Goal: Task Accomplishment & Management: Manage account settings

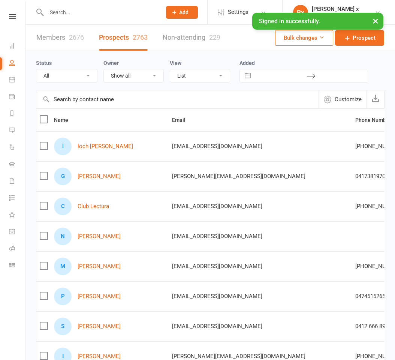
select select "100"
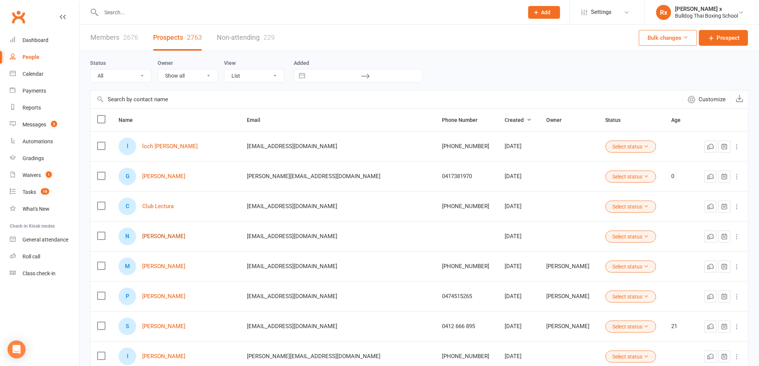
click at [168, 239] on link "[PERSON_NAME]" at bounding box center [163, 236] width 43 height 6
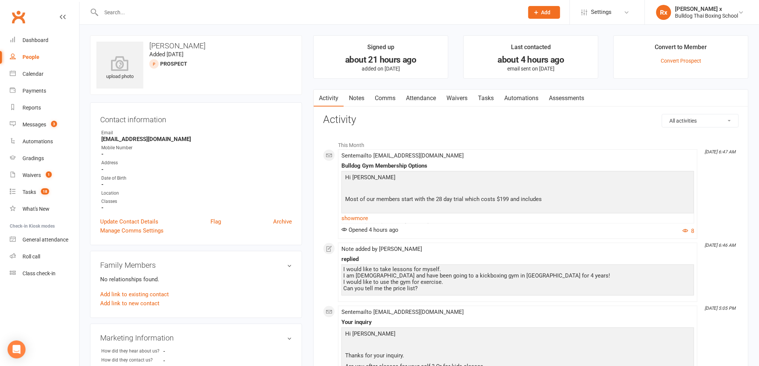
click at [21, 61] on link "People" at bounding box center [44, 57] width 69 height 17
select select "100"
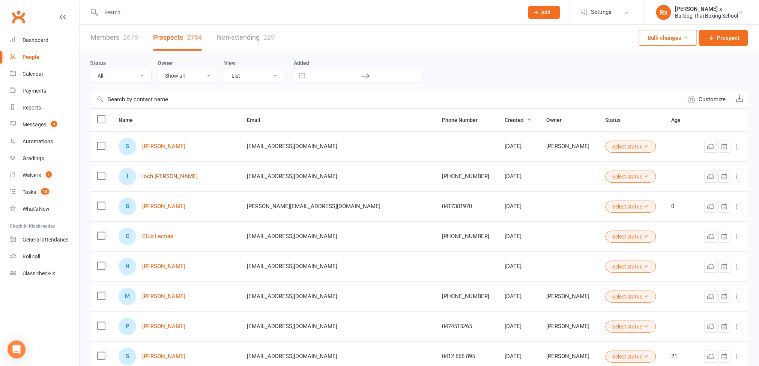
click at [173, 180] on link "loch [PERSON_NAME]" at bounding box center [170, 176] width 56 height 6
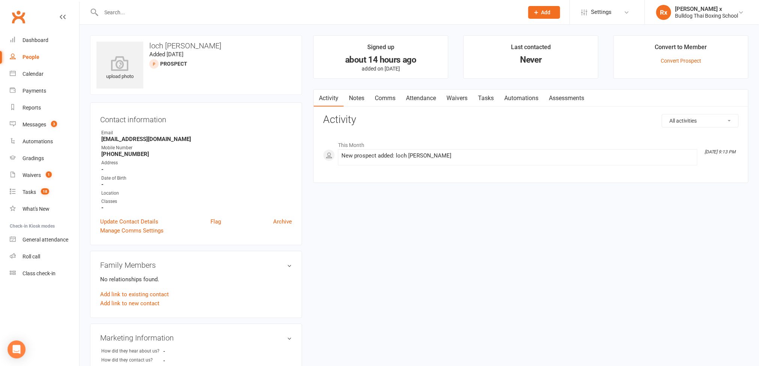
click at [363, 99] on link "Notes" at bounding box center [357, 98] width 26 height 17
click at [395, 120] on button "+ New Note" at bounding box center [719, 121] width 40 height 14
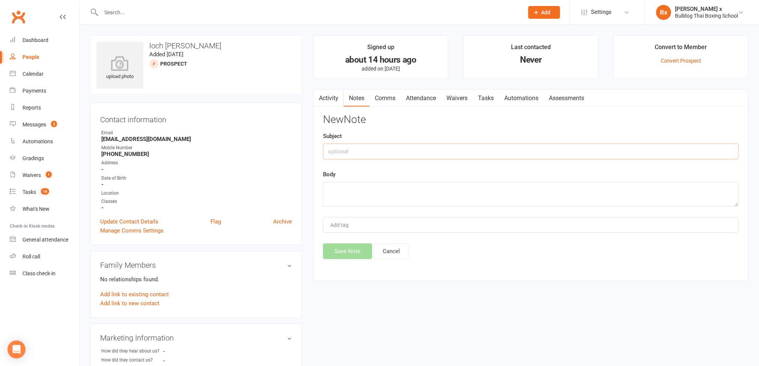
click at [395, 150] on input "text" at bounding box center [531, 152] width 416 height 16
type input "Website optin"
click at [395, 185] on textarea at bounding box center [531, 194] width 416 height 25
paste textarea "[DATE] 3:00 PM"
type textarea "Call booked [DATE][DATE] 3:00 PM"
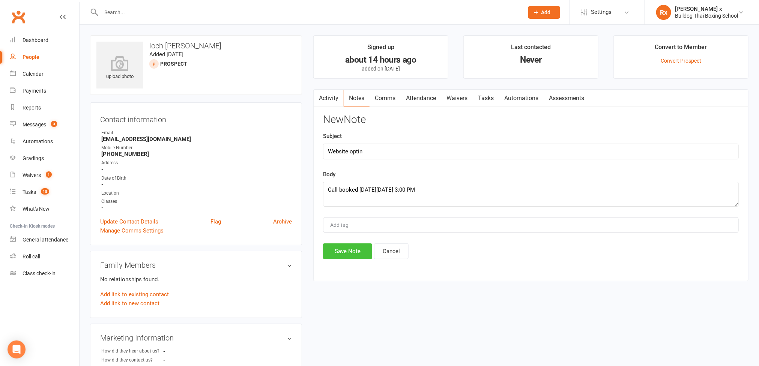
click at [347, 249] on button "Save Note" at bounding box center [347, 252] width 49 height 16
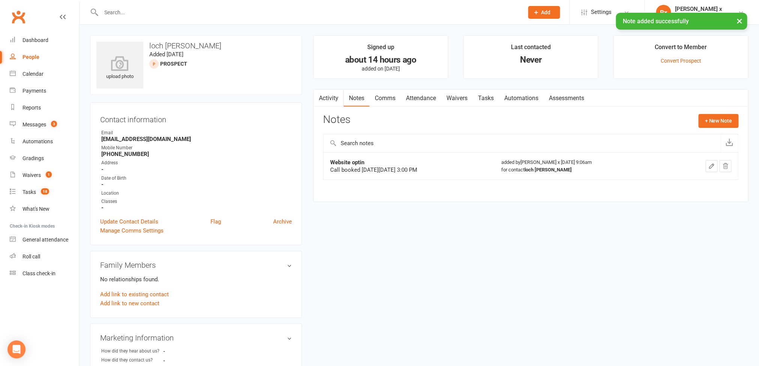
click at [395, 104] on link "Tasks" at bounding box center [486, 98] width 26 height 17
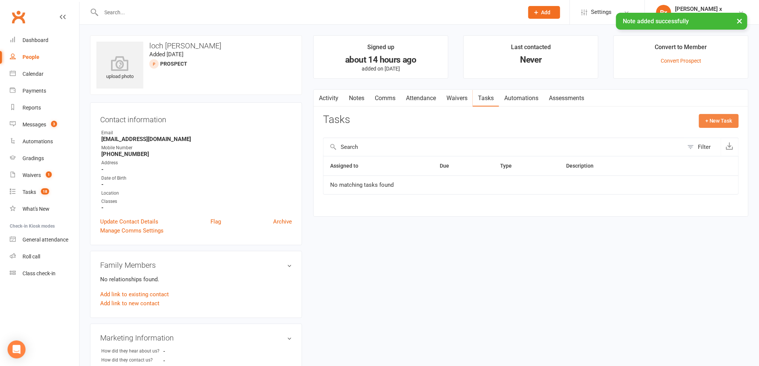
click at [395, 128] on button "+ New Task" at bounding box center [719, 121] width 40 height 14
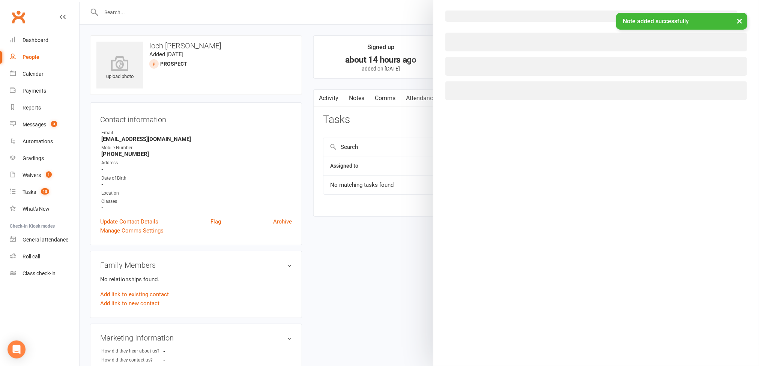
select select "45795"
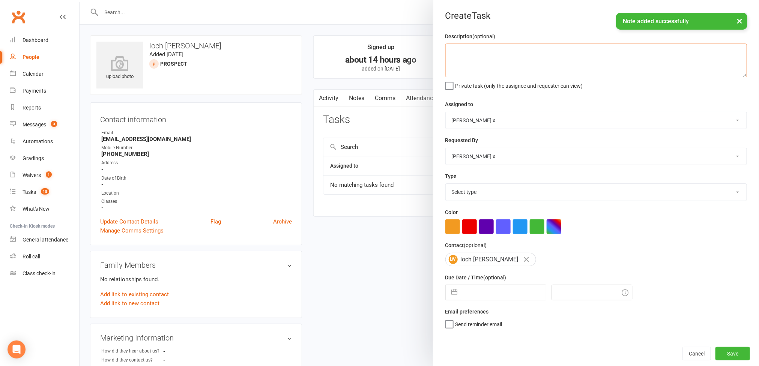
click at [395, 52] on textarea at bounding box center [596, 61] width 302 height 34
paste textarea "[DATE] 3:00 PM"
type textarea "Please call [DATE][DATE] 3:00 PM"
click at [395, 124] on select "[PERSON_NAME] [PERSON_NAME] O'[PERSON_NAME] x [PERSON_NAME] [PERSON_NAME] [PERS…" at bounding box center [596, 120] width 301 height 17
select select "12940"
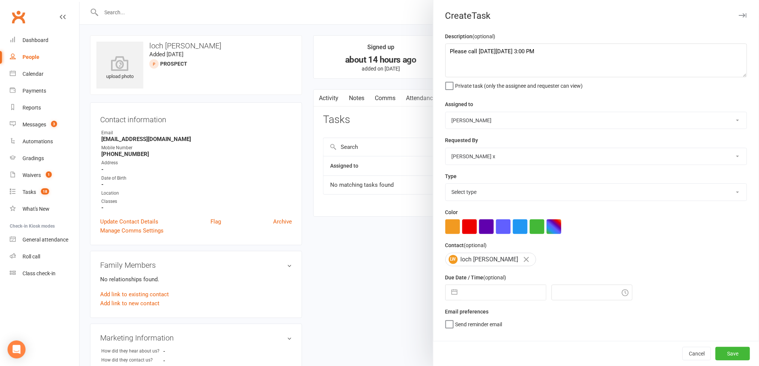
click at [395, 113] on select "[PERSON_NAME] [PERSON_NAME] O'[PERSON_NAME] x [PERSON_NAME] [PERSON_NAME] [PERS…" at bounding box center [596, 120] width 301 height 17
click at [395, 196] on select "Select type Action E-mail Meeting Phone call Text Add new task type" at bounding box center [596, 192] width 301 height 17
select select "12048"
click at [395, 186] on select "Select type Action E-mail Meeting Phone call Text Add new task type" at bounding box center [596, 192] width 301 height 17
select select "6"
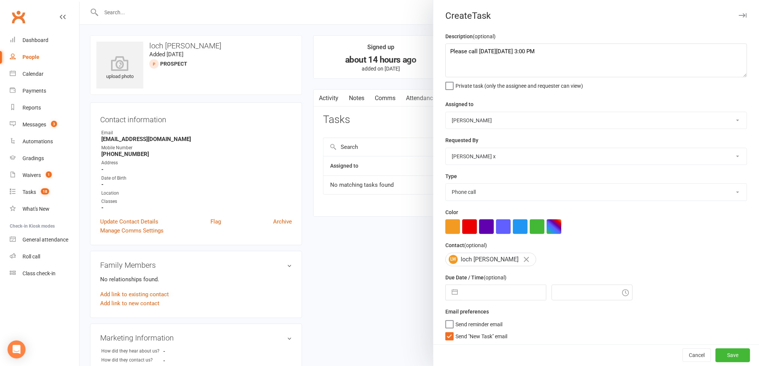
select select "2025"
select select "7"
select select "2025"
select select "8"
select select "2025"
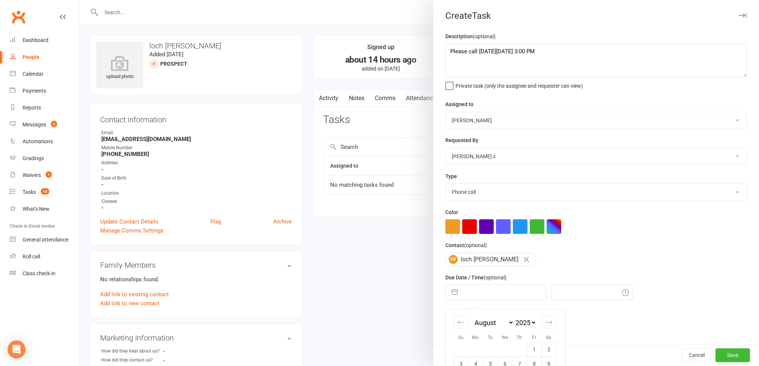
click at [395, 297] on input "text" at bounding box center [504, 292] width 84 height 15
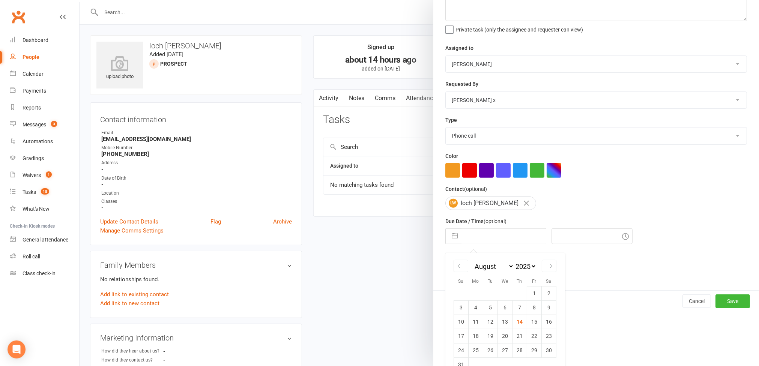
click at [395, 322] on td "14" at bounding box center [519, 322] width 15 height 14
type input "[DATE]"
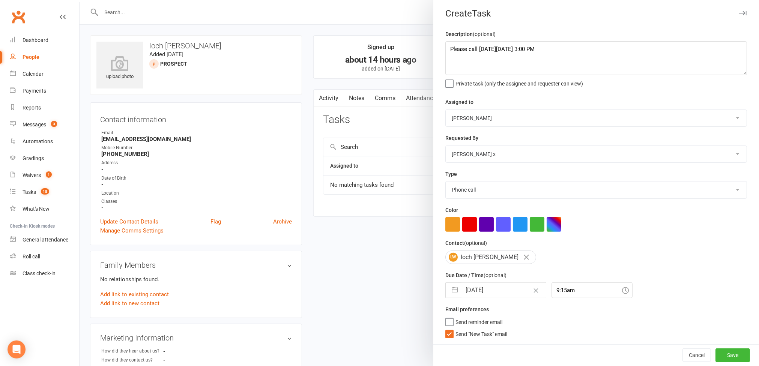
scroll to position [6, 0]
click at [395, 292] on div "9:15am" at bounding box center [592, 291] width 81 height 16
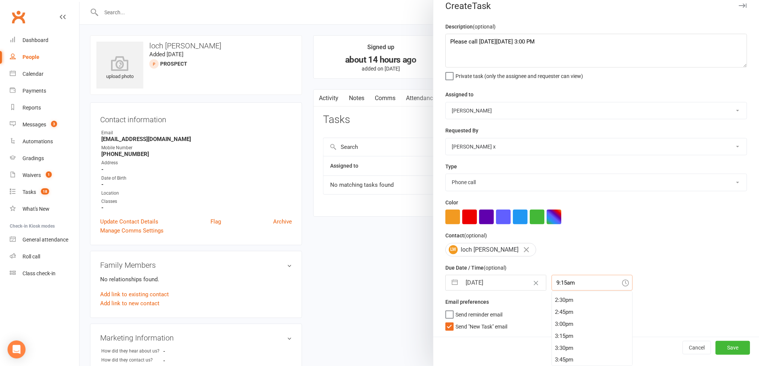
scroll to position [713, 0]
click at [395, 302] on div "3:00pm" at bounding box center [592, 305] width 80 height 12
type input "3:00pm"
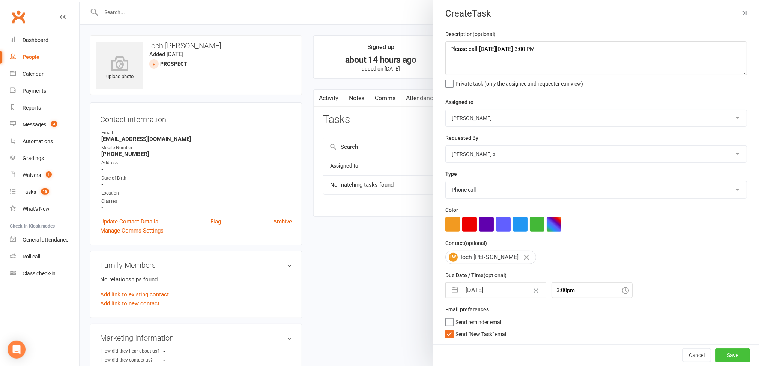
click at [395, 358] on button "Save" at bounding box center [733, 356] width 35 height 14
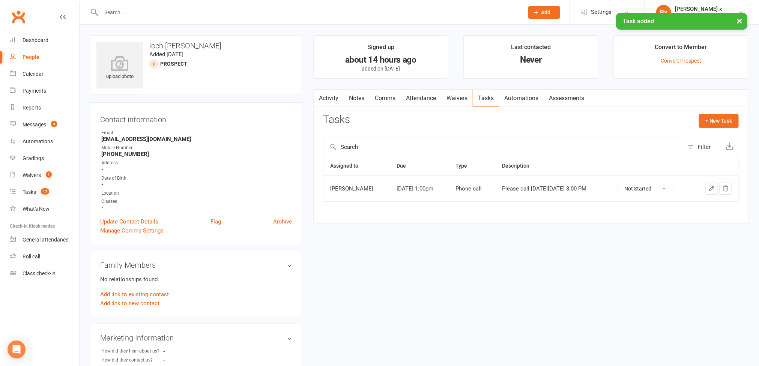
click at [162, 42] on h3 "loch [PERSON_NAME]" at bounding box center [195, 46] width 199 height 8
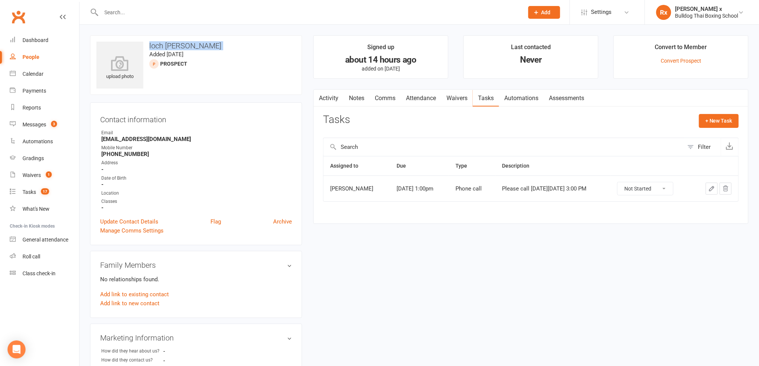
click at [40, 56] on link "People" at bounding box center [44, 57] width 69 height 17
select select "100"
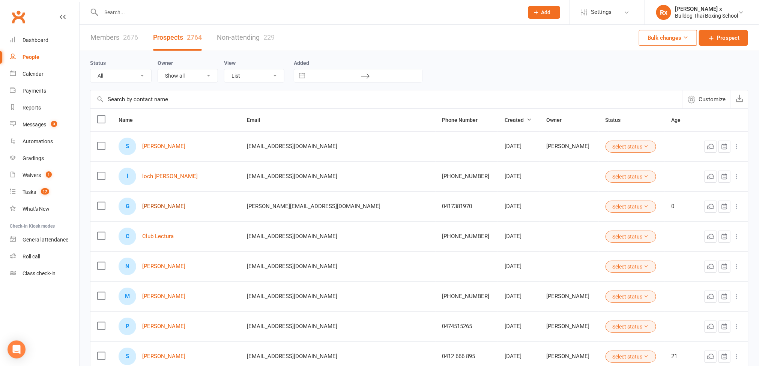
click at [148, 210] on link "[PERSON_NAME]" at bounding box center [163, 206] width 43 height 6
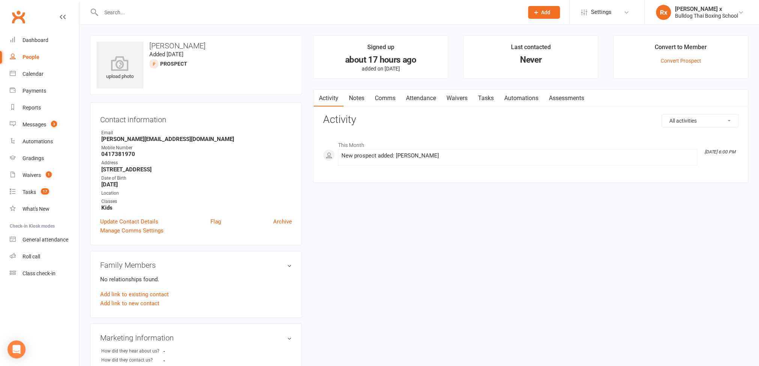
click at [116, 158] on strong "0417381970" at bounding box center [196, 154] width 191 height 7
copy strong "0417381970"
click at [140, 138] on strong "[PERSON_NAME][EMAIL_ADDRESS][DOMAIN_NAME]" at bounding box center [196, 139] width 191 height 7
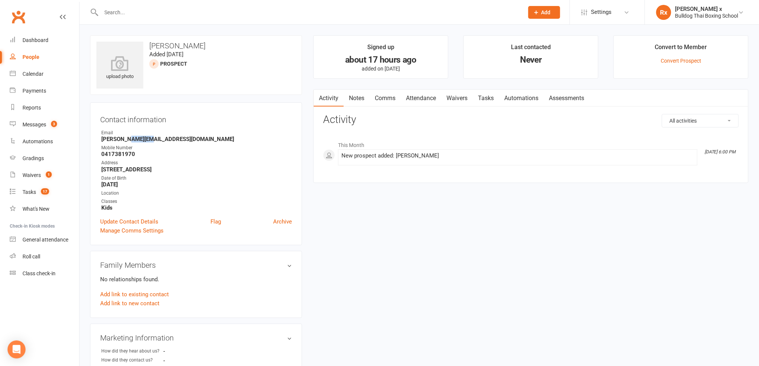
click at [140, 138] on strong "[PERSON_NAME][EMAIL_ADDRESS][DOMAIN_NAME]" at bounding box center [196, 139] width 191 height 7
copy strong "[PERSON_NAME][EMAIL_ADDRESS][DOMAIN_NAME]"
click at [168, 48] on h3 "[PERSON_NAME]" at bounding box center [195, 46] width 199 height 8
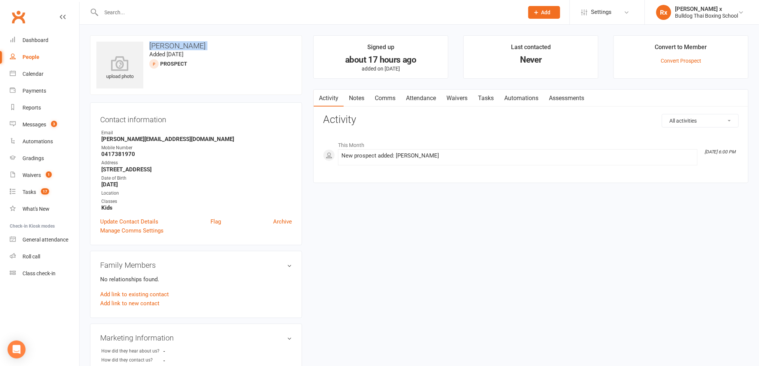
click at [168, 48] on h3 "[PERSON_NAME]" at bounding box center [195, 46] width 199 height 8
copy h3 "[PERSON_NAME]"
click at [151, 138] on strong "[PERSON_NAME][EMAIL_ADDRESS][DOMAIN_NAME]" at bounding box center [196, 139] width 191 height 7
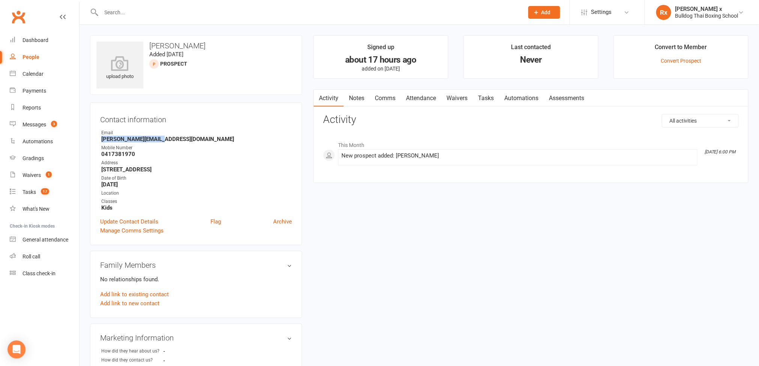
copy strong "[PERSON_NAME][EMAIL_ADDRESS][DOMAIN_NAME]"
click at [122, 156] on strong "0417381970" at bounding box center [196, 154] width 191 height 7
copy strong "0417381970"
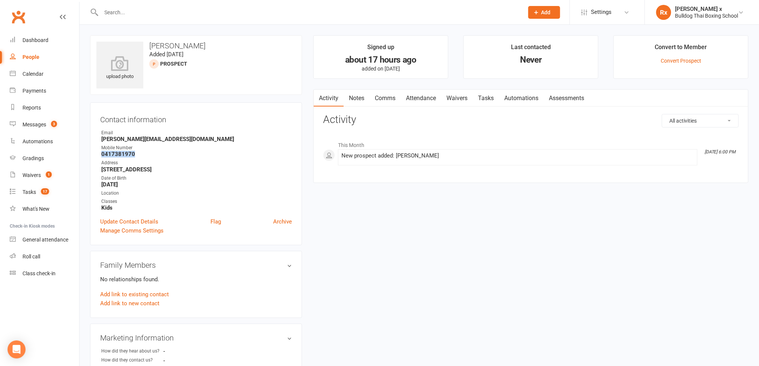
click at [367, 99] on link "Notes" at bounding box center [357, 98] width 26 height 17
click at [395, 120] on button "+ New Note" at bounding box center [719, 121] width 40 height 14
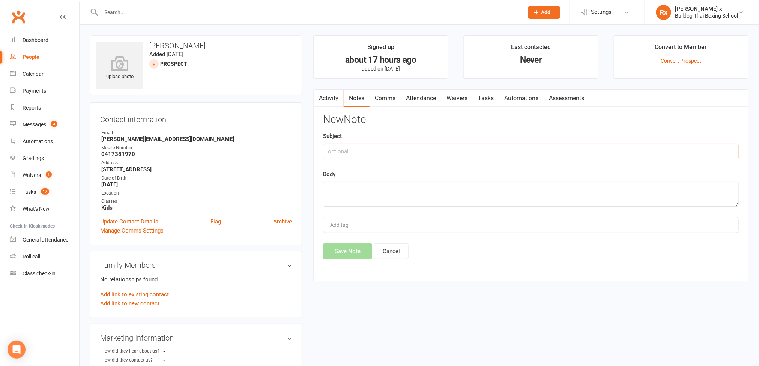
click at [342, 153] on input "text" at bounding box center [531, 152] width 416 height 16
type input "CW optin"
click at [344, 190] on textarea at bounding box center [531, 194] width 416 height 25
type textarea "Added to ZL, did not book a call, did not add to nurture."
click at [345, 251] on button "Save Note" at bounding box center [347, 252] width 49 height 16
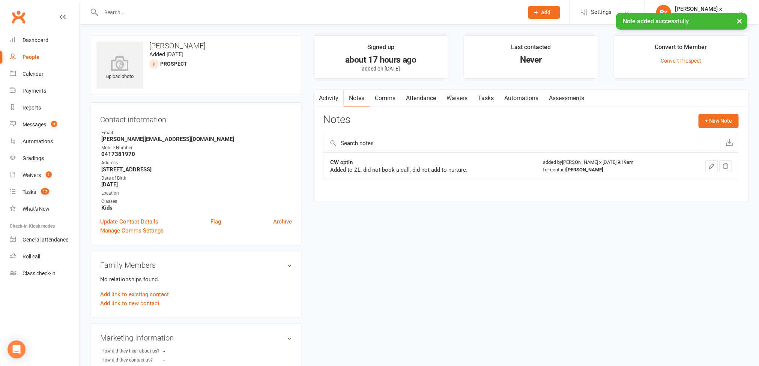
click at [395, 97] on link "Tasks" at bounding box center [486, 98] width 26 height 17
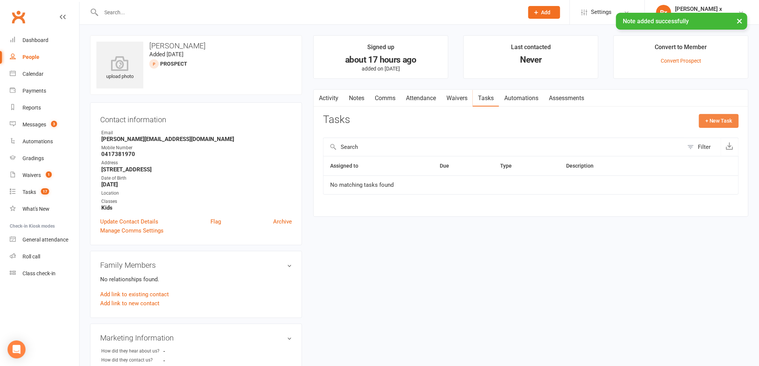
click at [395, 119] on button "+ New Task" at bounding box center [719, 121] width 40 height 14
select select "45795"
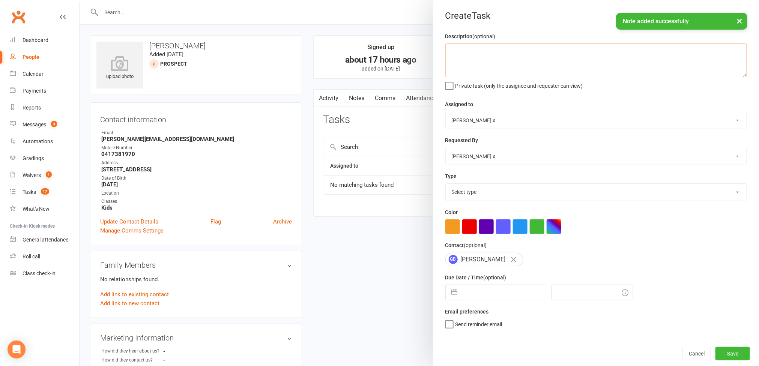
click at [395, 62] on textarea at bounding box center [596, 61] width 302 height 34
type textarea "Please call."
click at [395, 116] on select "[PERSON_NAME] [PERSON_NAME] O'[PERSON_NAME] x [PERSON_NAME] [PERSON_NAME] [PERS…" at bounding box center [596, 120] width 301 height 17
select select "12940"
click at [395, 113] on select "[PERSON_NAME] [PERSON_NAME] O'[PERSON_NAME] x [PERSON_NAME] [PERSON_NAME] [PERS…" at bounding box center [596, 120] width 301 height 17
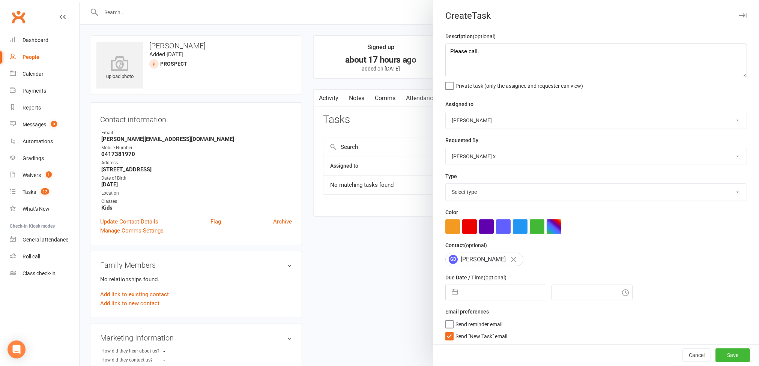
click at [395, 195] on select "Select type Action E-mail Meeting Phone call Text Add new task type" at bounding box center [596, 192] width 301 height 17
select select "12048"
click at [395, 186] on select "Select type Action E-mail Meeting Phone call Text Add new task type" at bounding box center [596, 192] width 301 height 17
click at [395, 298] on input "text" at bounding box center [504, 292] width 84 height 15
select select "6"
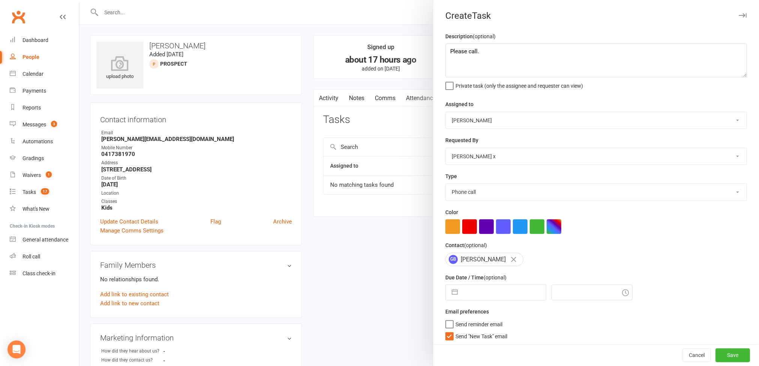
select select "2025"
select select "7"
select select "2025"
select select "8"
select select "2025"
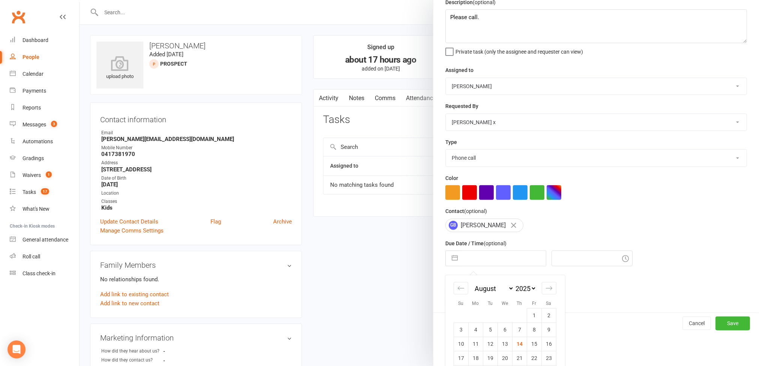
scroll to position [74, 0]
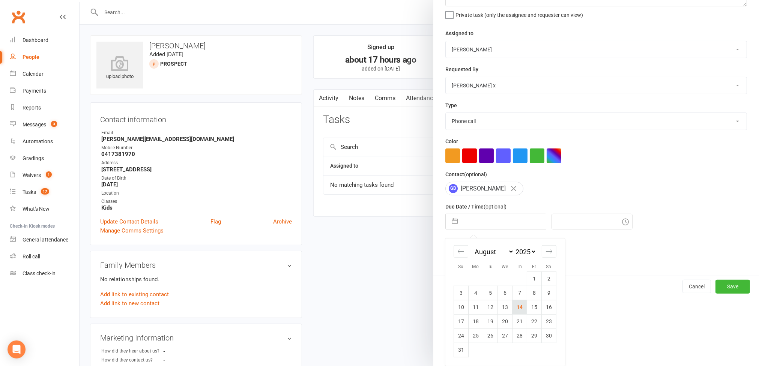
click at [395, 313] on td "14" at bounding box center [519, 307] width 15 height 14
type input "[DATE]"
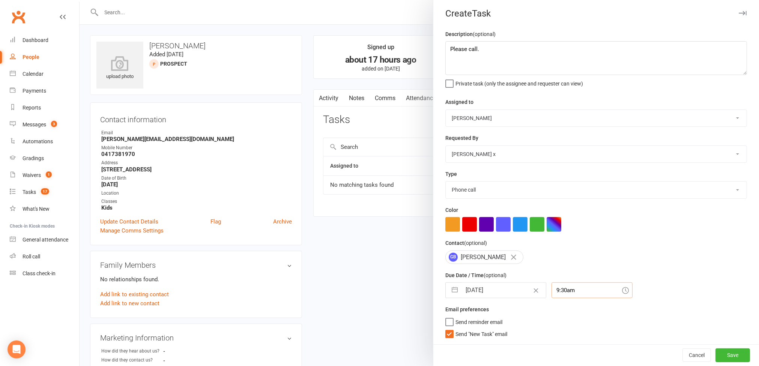
click at [395, 291] on input "9:30am" at bounding box center [592, 291] width 81 height 16
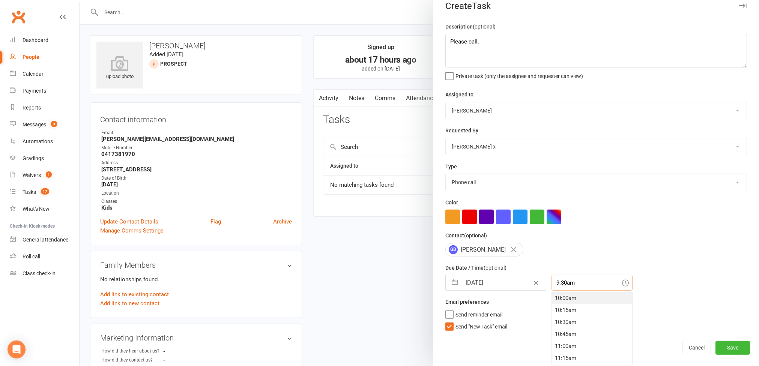
scroll to position [500, 0]
click at [395, 351] on div "11:30am" at bounding box center [592, 350] width 80 height 12
type input "11:30am"
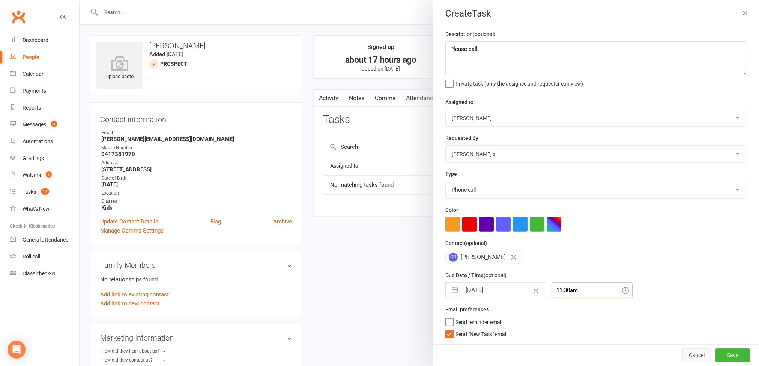
scroll to position [6, 0]
click at [395, 352] on button "Save" at bounding box center [733, 356] width 35 height 14
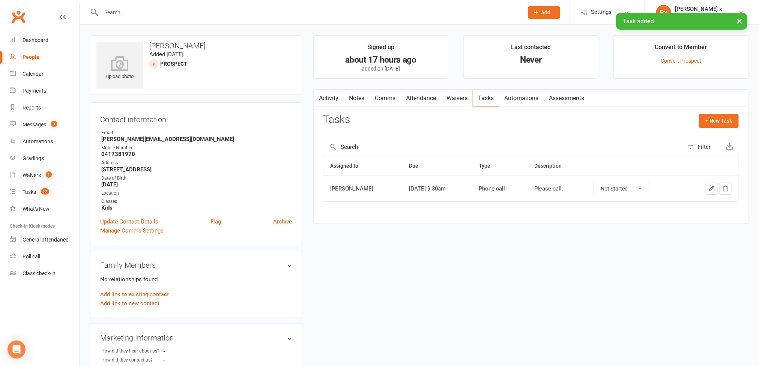
click at [179, 43] on h3 "[PERSON_NAME]" at bounding box center [195, 46] width 199 height 8
copy h3 "[PERSON_NAME]"
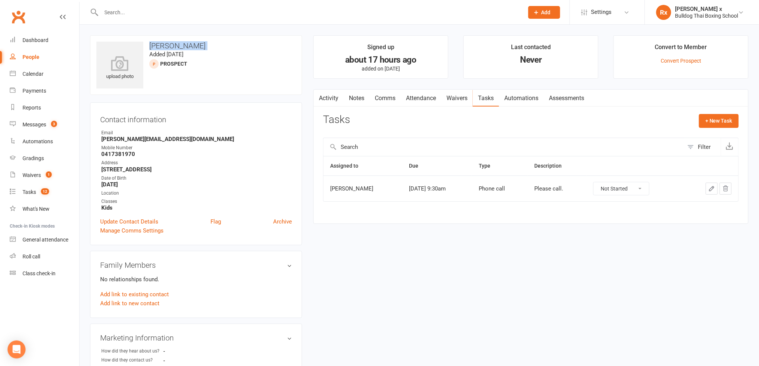
click at [33, 60] on div "People" at bounding box center [31, 57] width 17 height 6
select select "100"
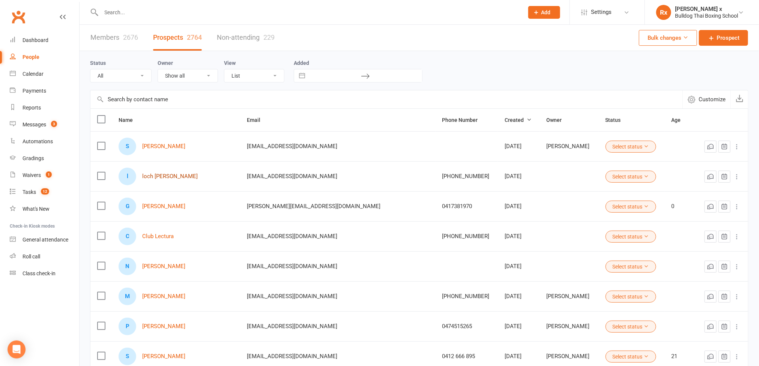
click at [161, 180] on link "loch [PERSON_NAME]" at bounding box center [170, 176] width 56 height 6
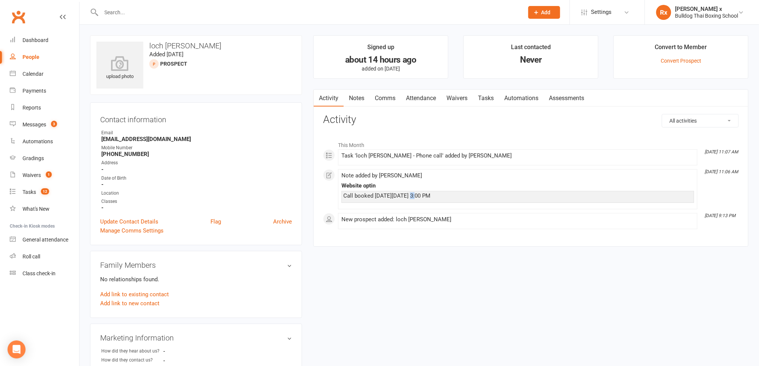
drag, startPoint x: 407, startPoint y: 196, endPoint x: 415, endPoint y: 196, distance: 7.1
click at [395, 196] on div "Call booked [DATE][DATE] 3:00 PM" at bounding box center [517, 196] width 349 height 6
drag, startPoint x: 372, startPoint y: 197, endPoint x: 343, endPoint y: 197, distance: 29.3
click at [343, 197] on div "Call booked [DATE][DATE] 3:00 PM" at bounding box center [517, 197] width 353 height 12
copy div "Call booked"
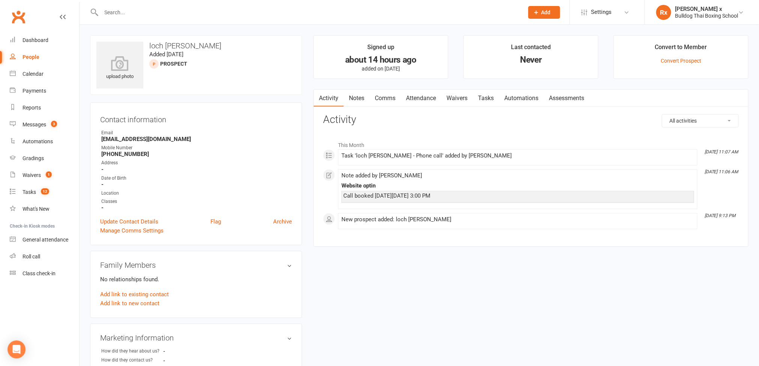
click at [162, 43] on h3 "loch [PERSON_NAME]" at bounding box center [195, 46] width 199 height 8
copy h3 "loch [PERSON_NAME]"
click at [36, 56] on div "People" at bounding box center [31, 57] width 17 height 6
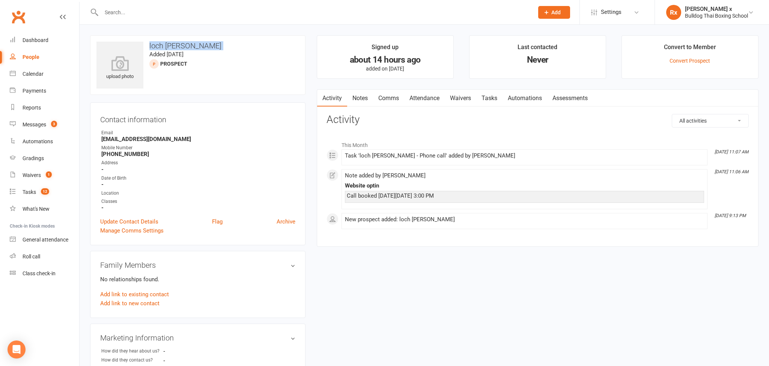
select select "100"
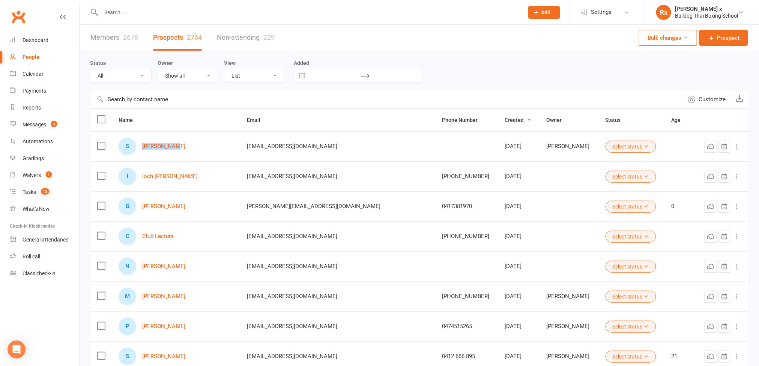
drag, startPoint x: 143, startPoint y: 143, endPoint x: 185, endPoint y: 147, distance: 41.5
click at [185, 147] on div "S [PERSON_NAME]" at bounding box center [176, 147] width 115 height 18
copy link "[PERSON_NAME]"
click at [50, 122] on count-badge "3" at bounding box center [52, 125] width 10 height 6
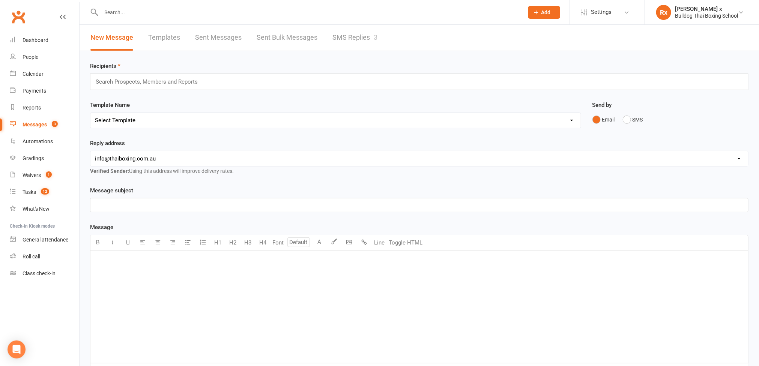
click at [361, 35] on link "SMS Replies 3" at bounding box center [354, 38] width 45 height 26
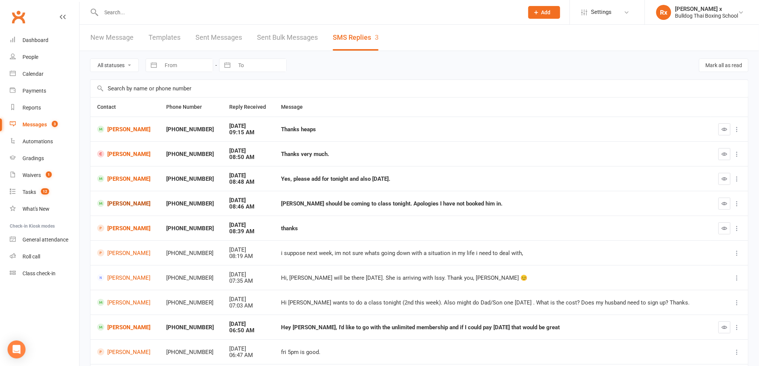
click at [108, 207] on link "[PERSON_NAME]" at bounding box center [125, 203] width 56 height 7
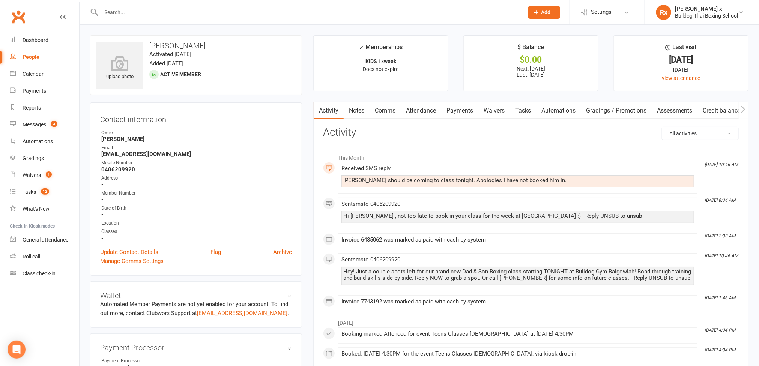
click at [395, 182] on div "[PERSON_NAME] should be coming to class tonight. Apologies I have not booked hi…" at bounding box center [517, 180] width 349 height 6
copy div "[PERSON_NAME] should be coming to class tonight. Apologies I have not booked hi…"
click at [395, 110] on link "Tasks" at bounding box center [523, 110] width 26 height 17
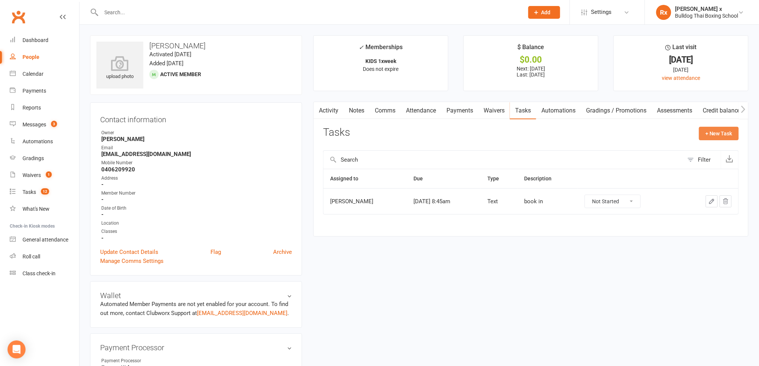
click at [395, 131] on button "+ New Task" at bounding box center [719, 134] width 40 height 14
select select "45795"
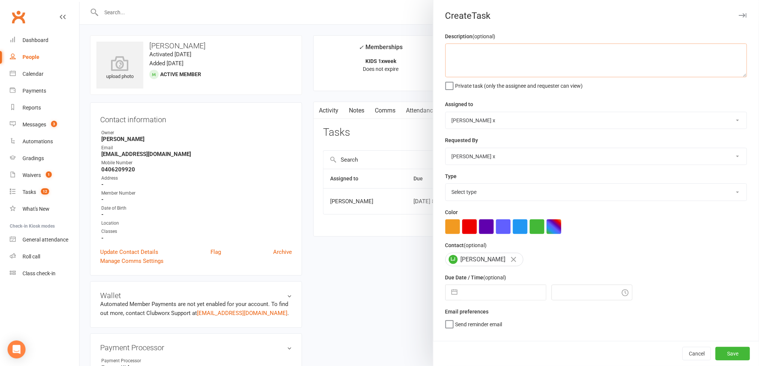
click at [395, 63] on textarea at bounding box center [596, 61] width 302 height 34
paste textarea "[PERSON_NAME] should be coming to class tonight. Apologies I have not booked hi…"
type textarea "Message: [PERSON_NAME] should be coming to class tonight. Apologies I have not …"
click at [395, 122] on select "[PERSON_NAME] [PERSON_NAME] O'[PERSON_NAME] x [PERSON_NAME] [PERSON_NAME] [PERS…" at bounding box center [596, 120] width 301 height 17
select select "12940"
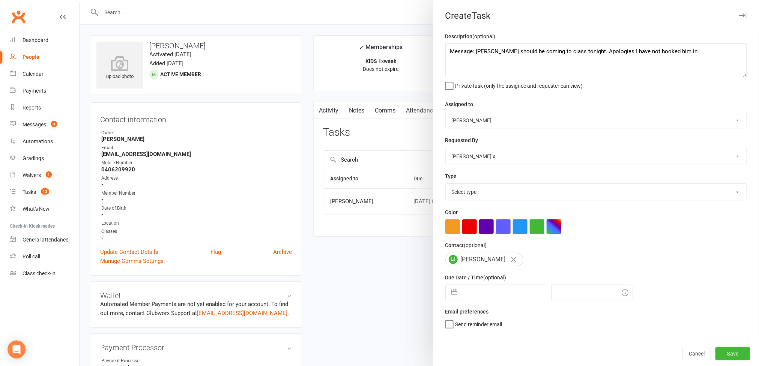
click at [395, 113] on select "[PERSON_NAME] [PERSON_NAME] O'[PERSON_NAME] x [PERSON_NAME] [PERSON_NAME] [PERS…" at bounding box center [596, 120] width 301 height 17
click at [395, 195] on select "Select type Action E-mail Meeting Phone call Text Add new task type" at bounding box center [596, 192] width 301 height 17
select select "12049"
click at [395, 186] on select "Select type Action E-mail Meeting Phone call Text Add new task type" at bounding box center [596, 192] width 301 height 17
click at [395, 300] on input "text" at bounding box center [504, 292] width 84 height 15
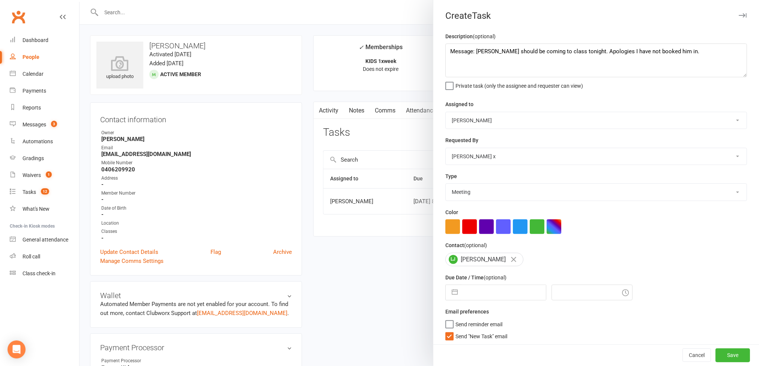
select select "6"
select select "2025"
select select "7"
select select "2025"
select select "8"
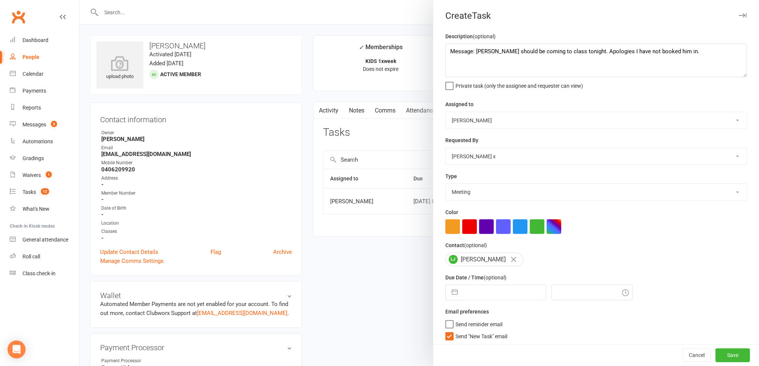
select select "2025"
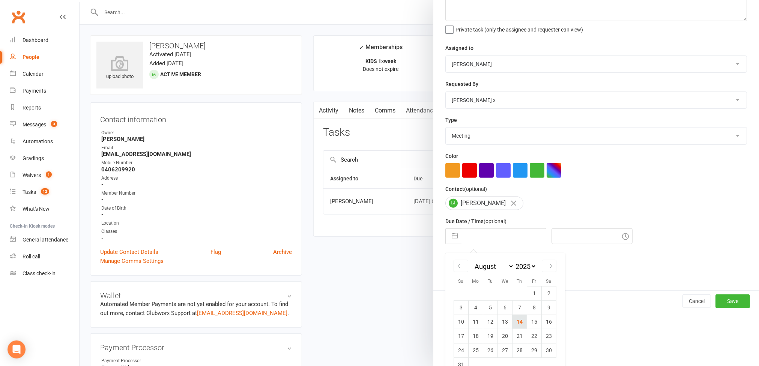
click at [395, 324] on td "14" at bounding box center [519, 322] width 15 height 14
type input "[DATE]"
type input "9:30am"
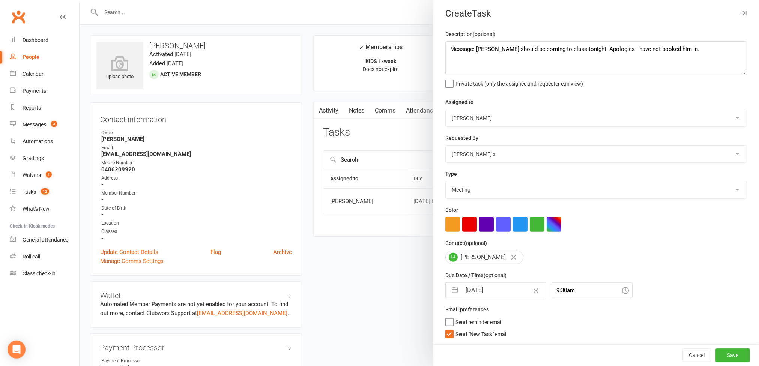
scroll to position [6, 0]
click at [395, 352] on button "Save" at bounding box center [733, 356] width 35 height 14
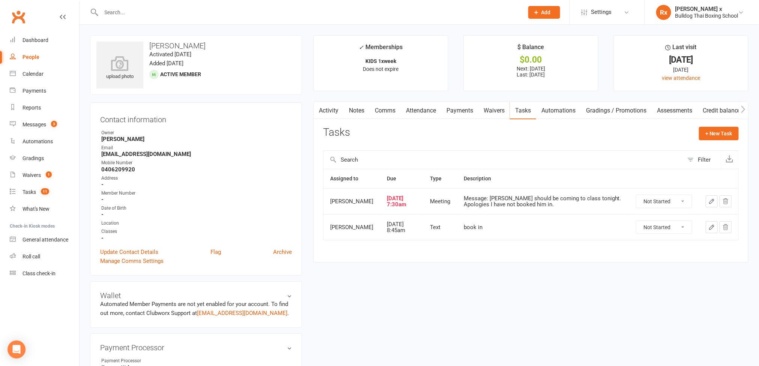
click at [249, 9] on input "text" at bounding box center [309, 12] width 420 height 11
click at [33, 61] on link "People" at bounding box center [44, 57] width 69 height 17
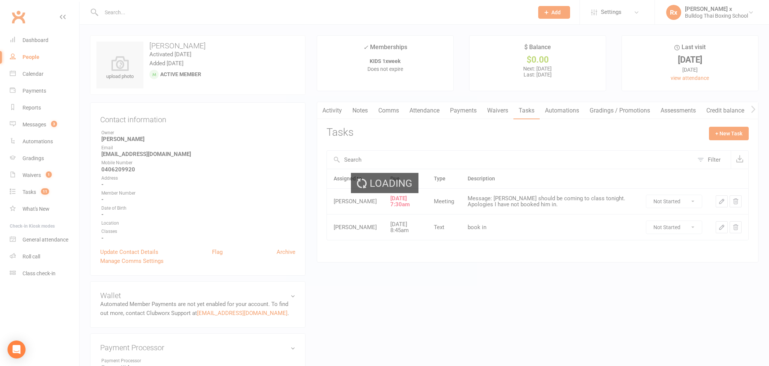
select select "100"
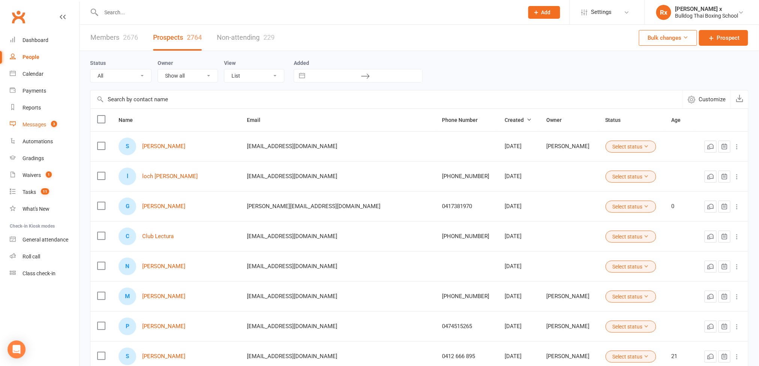
click at [43, 126] on div "Messages" at bounding box center [35, 125] width 24 height 6
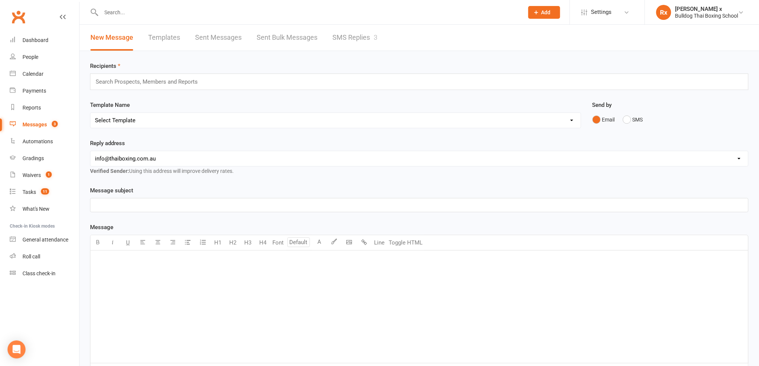
click at [353, 36] on link "SMS Replies 3" at bounding box center [354, 38] width 45 height 26
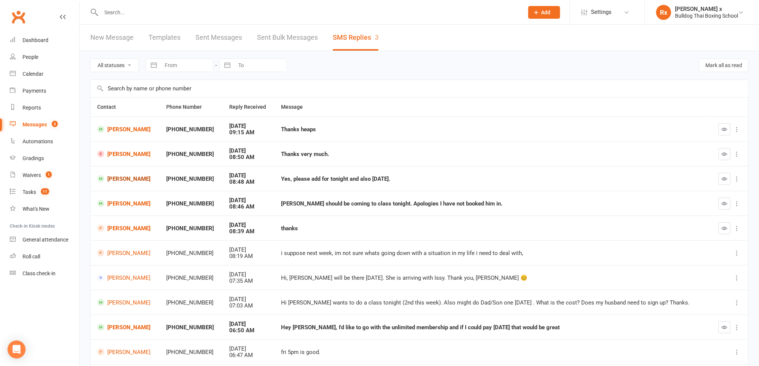
click at [124, 180] on link "[PERSON_NAME]" at bounding box center [125, 178] width 56 height 7
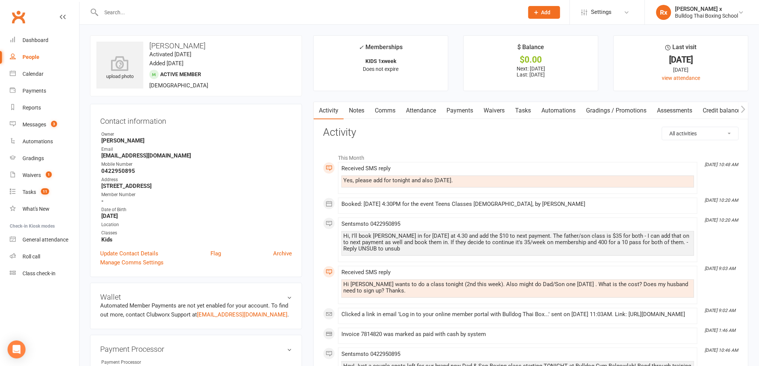
click at [395, 180] on div "Yes, please add for tonight and also [DATE]." at bounding box center [517, 180] width 349 height 6
click at [395, 113] on link "Tasks" at bounding box center [523, 110] width 26 height 17
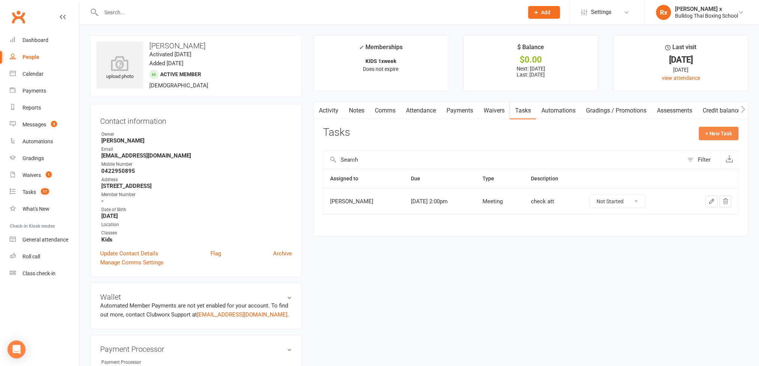
click at [395, 131] on button "+ New Task" at bounding box center [719, 134] width 40 height 14
select select "45795"
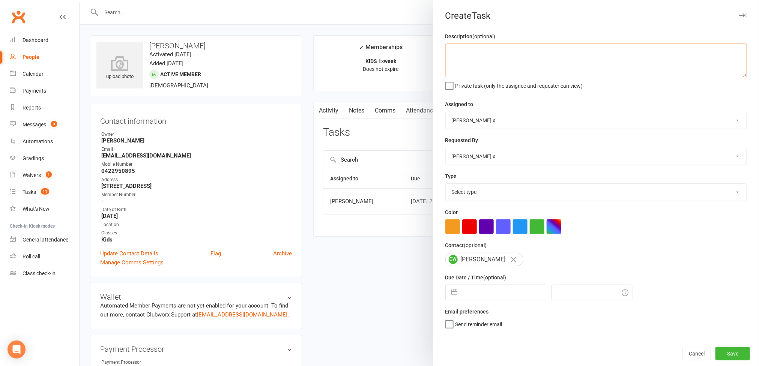
click at [395, 60] on textarea at bounding box center [596, 61] width 302 height 34
paste textarea "Yes, please add for tonight and also [DATE]."
type textarea "Message: "Yes, please add for tonight and also [DATE].:"
click at [395, 121] on select "[PERSON_NAME] [PERSON_NAME] O'[PERSON_NAME] x [PERSON_NAME] [PERSON_NAME] [PERS…" at bounding box center [596, 120] width 301 height 17
select select "12940"
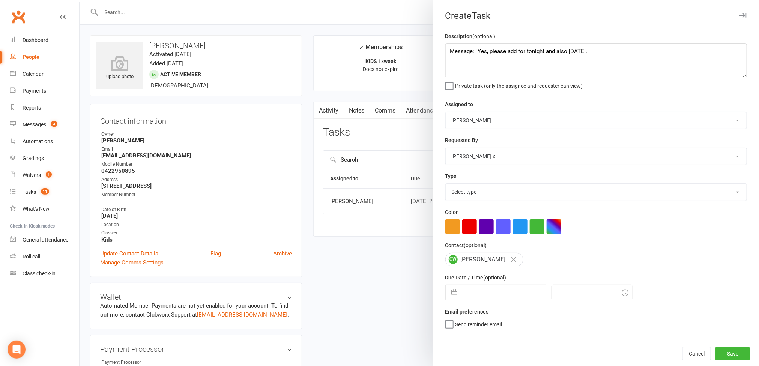
click at [395, 113] on select "[PERSON_NAME] [PERSON_NAME] O'[PERSON_NAME] x [PERSON_NAME] [PERSON_NAME] [PERS…" at bounding box center [596, 120] width 301 height 17
click at [395, 200] on select "Select type Action E-mail Meeting Phone call Text Add new task type" at bounding box center [596, 192] width 301 height 17
select select "12049"
click at [395, 186] on select "Select type Action E-mail Meeting Phone call Text Add new task type" at bounding box center [596, 192] width 301 height 17
select select "6"
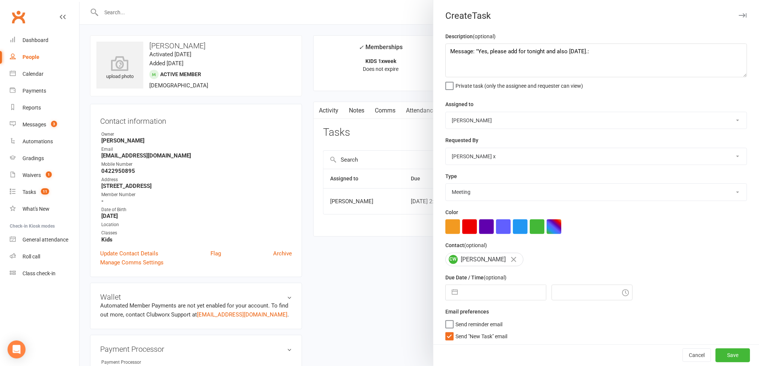
select select "2025"
select select "7"
select select "2025"
select select "8"
select select "2025"
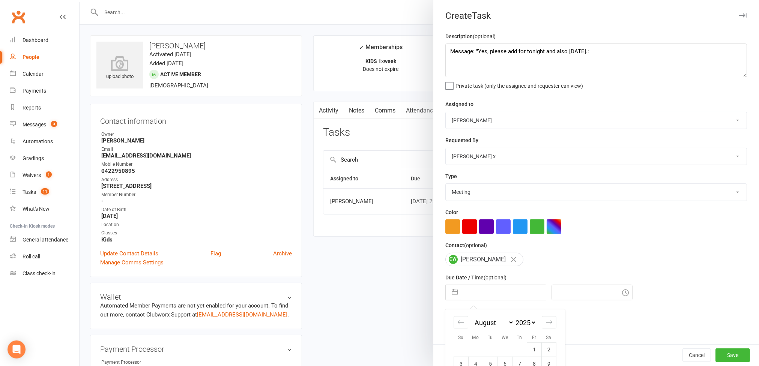
click at [395, 297] on input "text" at bounding box center [504, 292] width 84 height 15
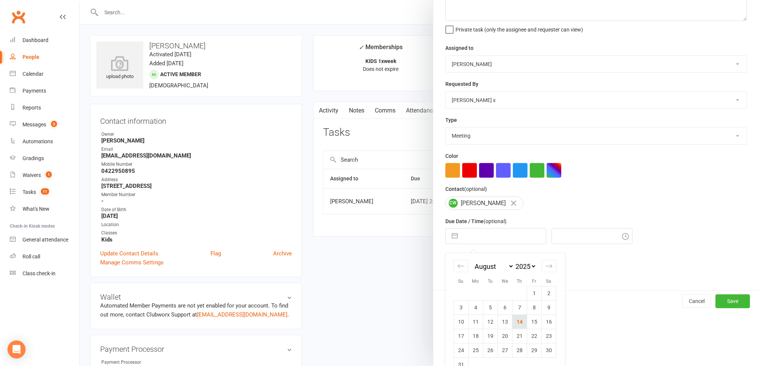
click at [395, 326] on td "14" at bounding box center [519, 322] width 15 height 14
type input "[DATE]"
type input "9:30am"
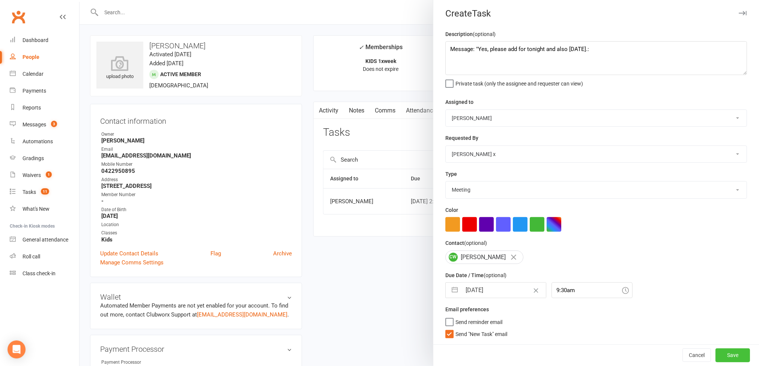
click at [395, 352] on button "Save" at bounding box center [733, 356] width 35 height 14
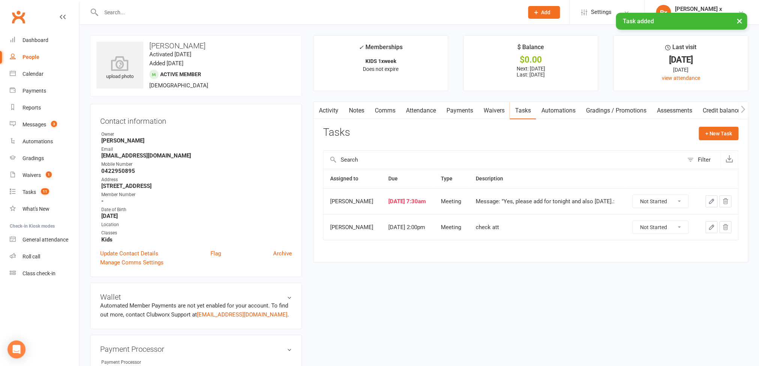
click at [32, 56] on div "People" at bounding box center [31, 57] width 17 height 6
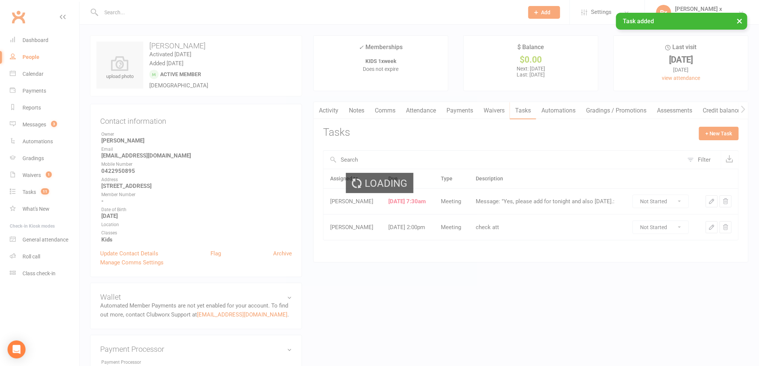
select select "100"
